Goal: Task Accomplishment & Management: Use online tool/utility

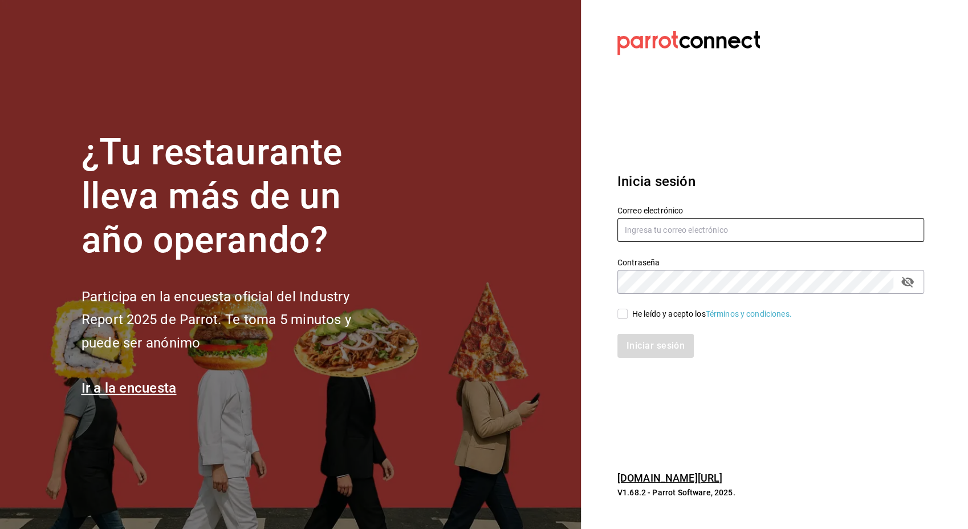
type input "[EMAIL_ADDRESS][PERSON_NAME][DOMAIN_NAME]"
click at [622, 310] on input "He leído y acepto los Términos y condiciones." at bounding box center [623, 313] width 10 height 10
checkbox input "true"
click at [651, 354] on button "Iniciar sesión" at bounding box center [657, 346] width 78 height 24
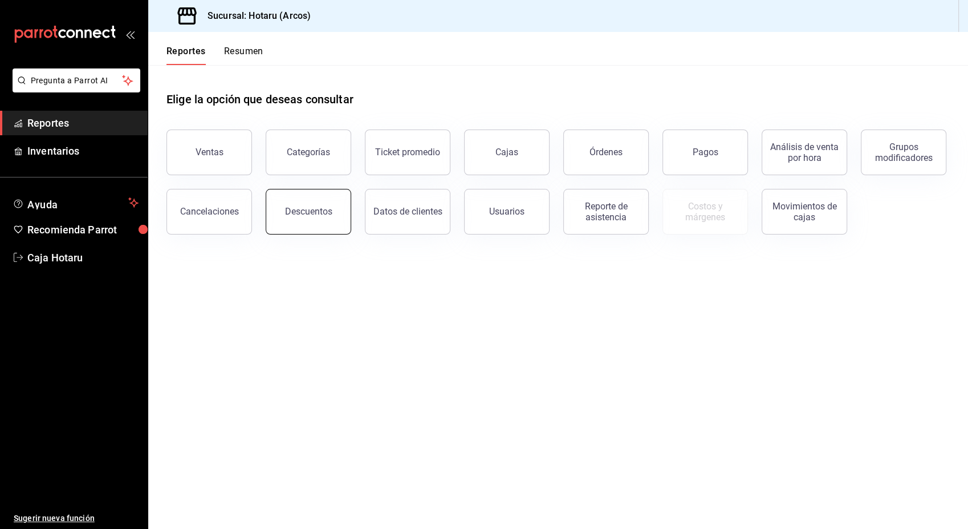
click at [310, 207] on div "Descuentos" at bounding box center [308, 211] width 47 height 11
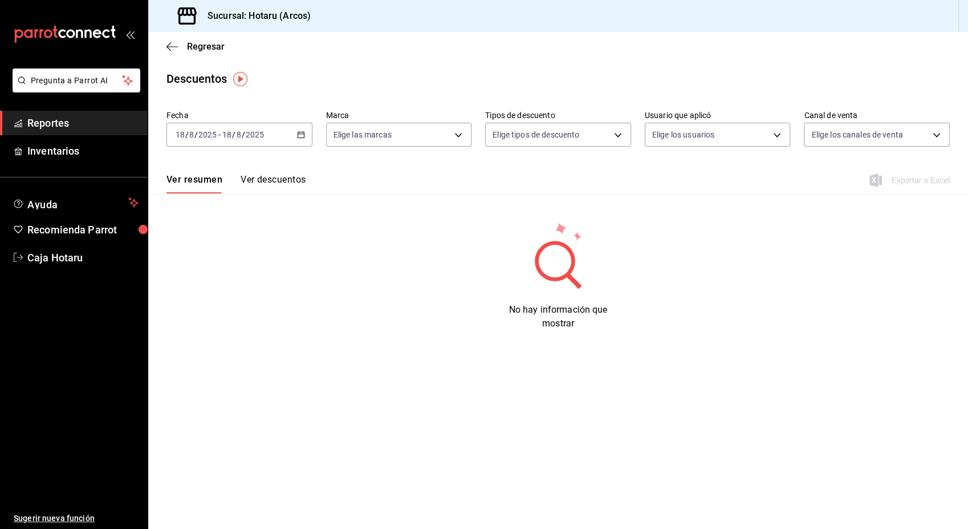
click at [292, 139] on div "[DATE] [DATE] - [DATE] [DATE]" at bounding box center [240, 135] width 146 height 24
click at [217, 291] on span "Rango de fechas" at bounding box center [220, 297] width 88 height 12
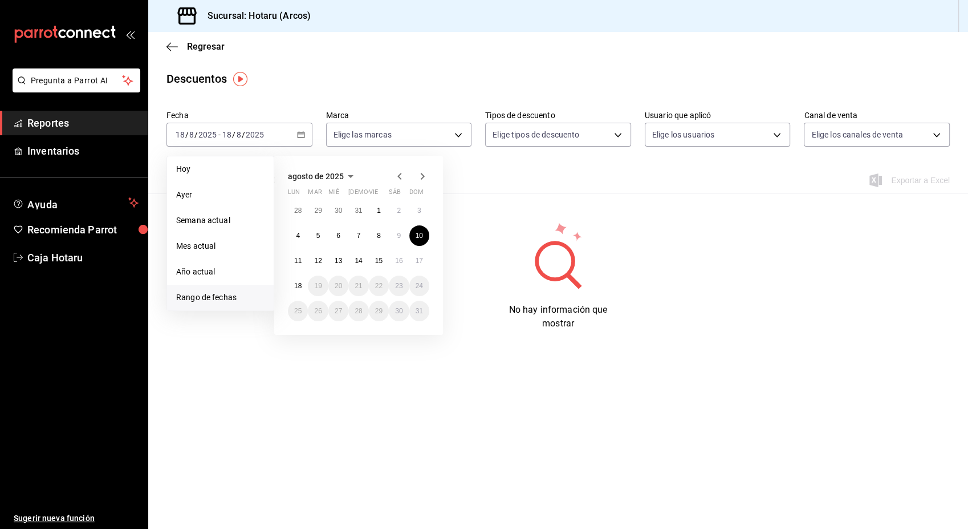
click at [412, 235] on button "10" at bounding box center [419, 235] width 20 height 21
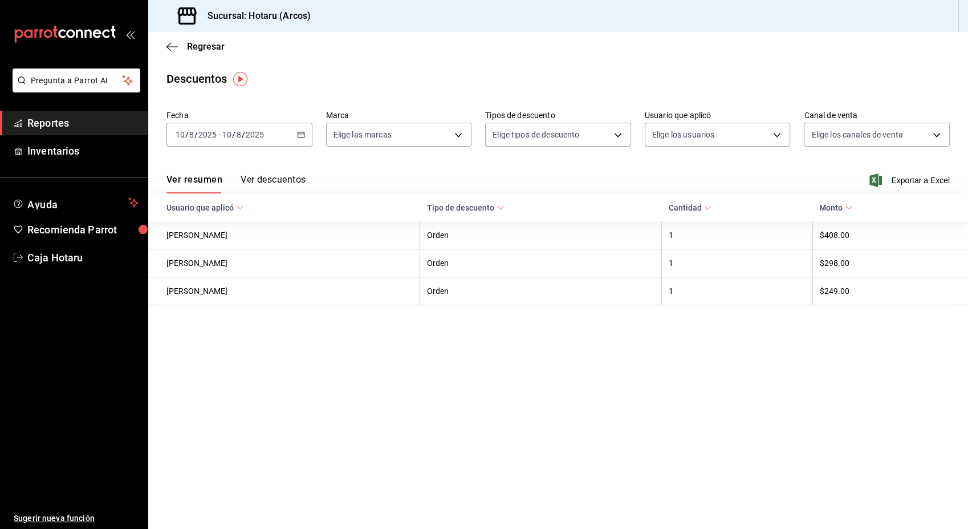
click at [914, 171] on div "Ver resumen Ver descuentos Exportar a Excel" at bounding box center [558, 176] width 820 height 33
click at [912, 174] on span "Exportar a Excel" at bounding box center [911, 180] width 78 height 14
click at [298, 135] on \(Stroke\) "button" at bounding box center [301, 135] width 7 height 6
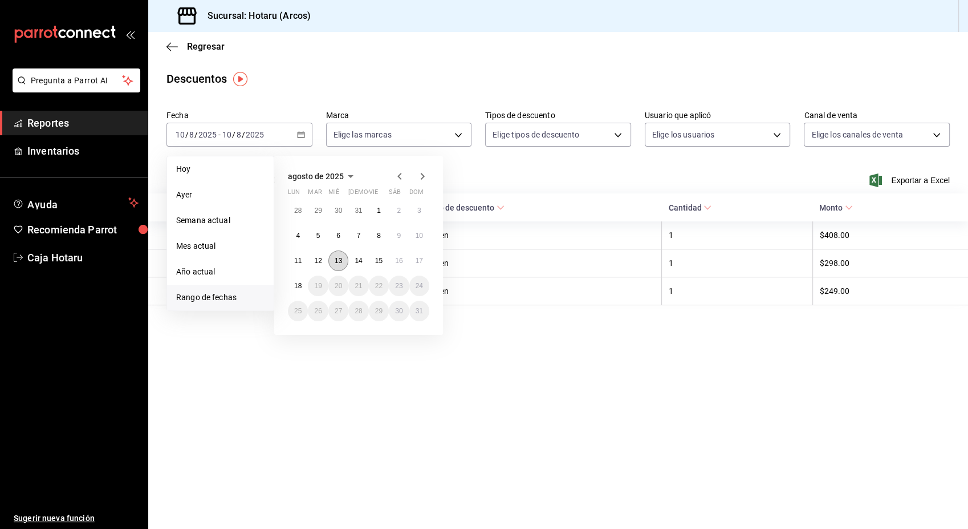
click at [339, 254] on button "13" at bounding box center [338, 260] width 20 height 21
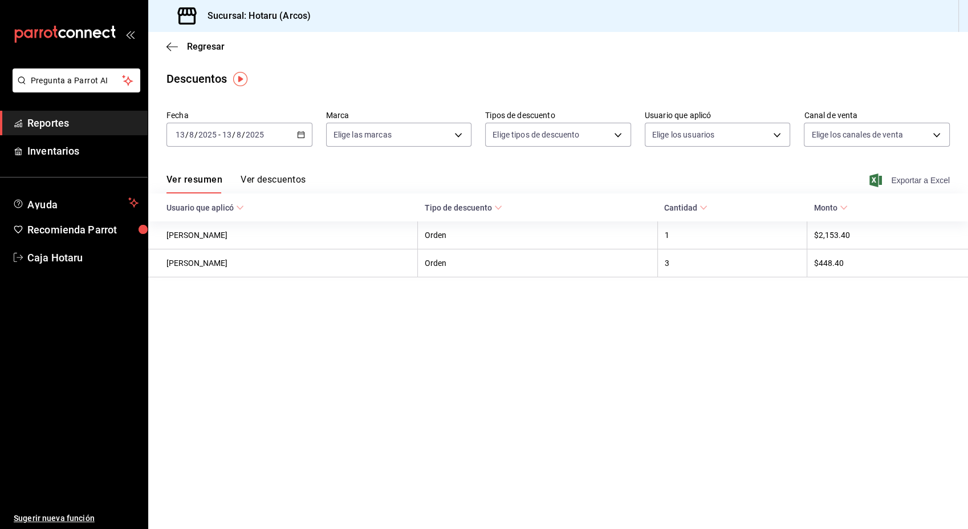
click at [916, 179] on span "Exportar a Excel" at bounding box center [911, 180] width 78 height 14
click at [303, 137] on icon "button" at bounding box center [301, 135] width 8 height 8
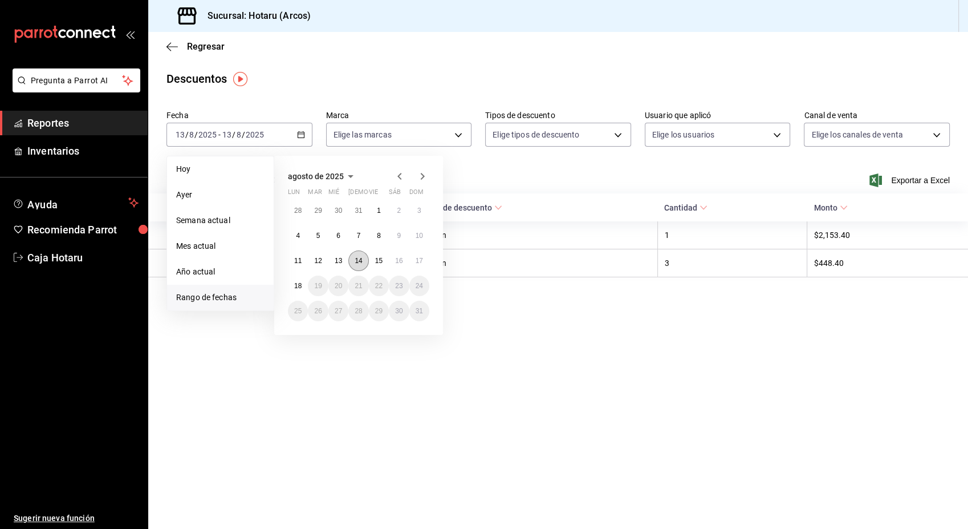
click at [355, 259] on abbr "14" at bounding box center [358, 261] width 7 height 8
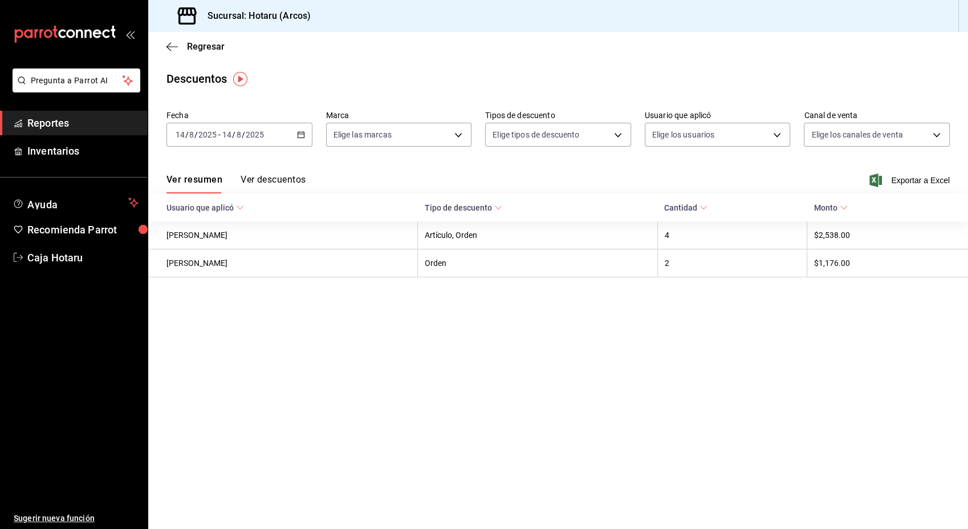
click at [892, 171] on div "Ver resumen Ver descuentos Exportar a Excel" at bounding box center [558, 176] width 820 height 33
click at [903, 184] on span "Exportar a Excel" at bounding box center [911, 180] width 78 height 14
click at [304, 135] on \(Stroke\) "button" at bounding box center [301, 135] width 7 height 6
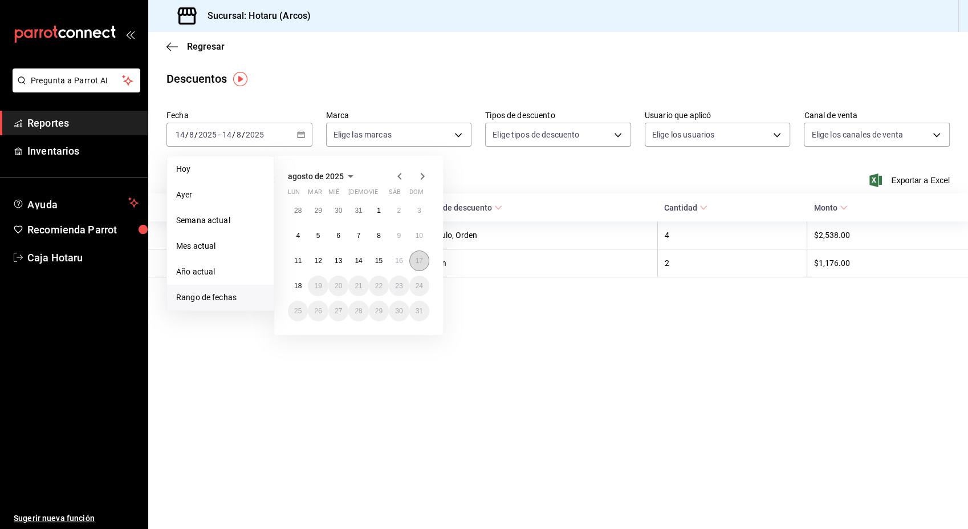
click at [423, 263] on abbr "17" at bounding box center [419, 261] width 7 height 8
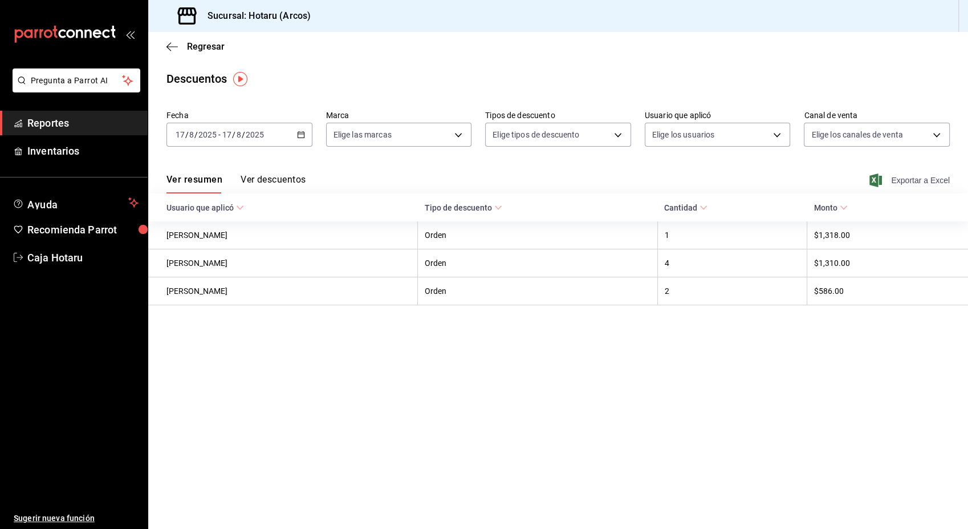
click at [911, 176] on span "Exportar a Excel" at bounding box center [911, 180] width 78 height 14
